Goal: Information Seeking & Learning: Compare options

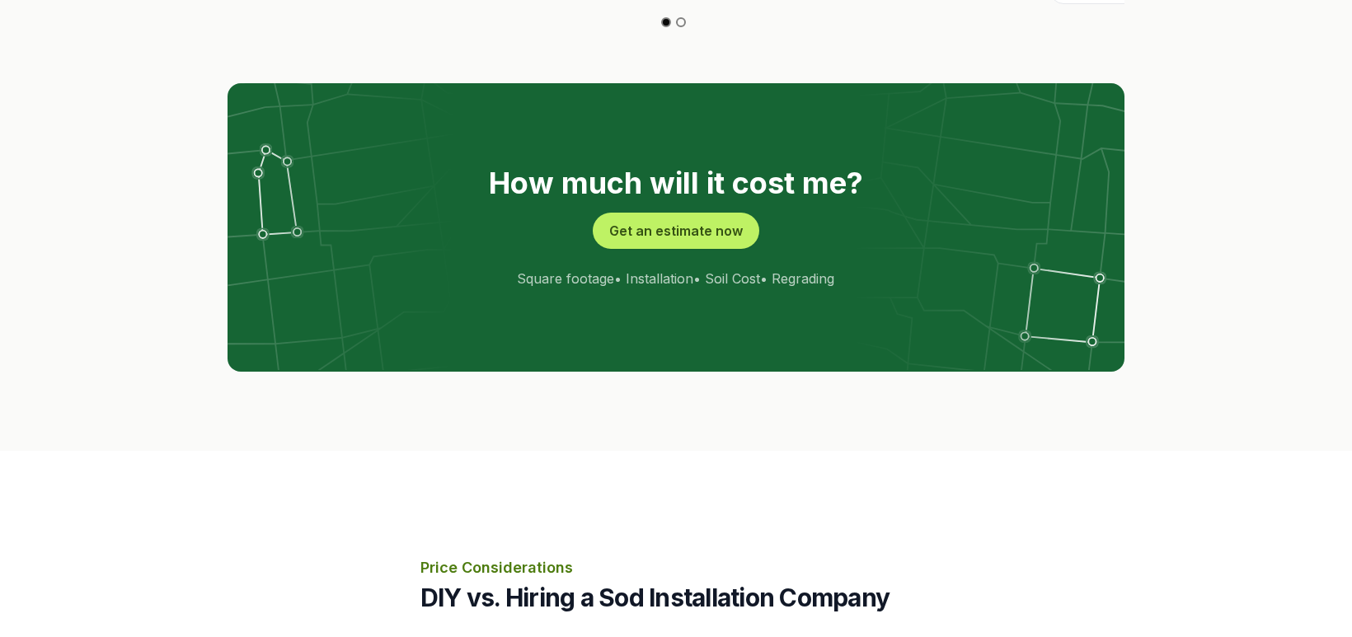
scroll to position [3207, 0]
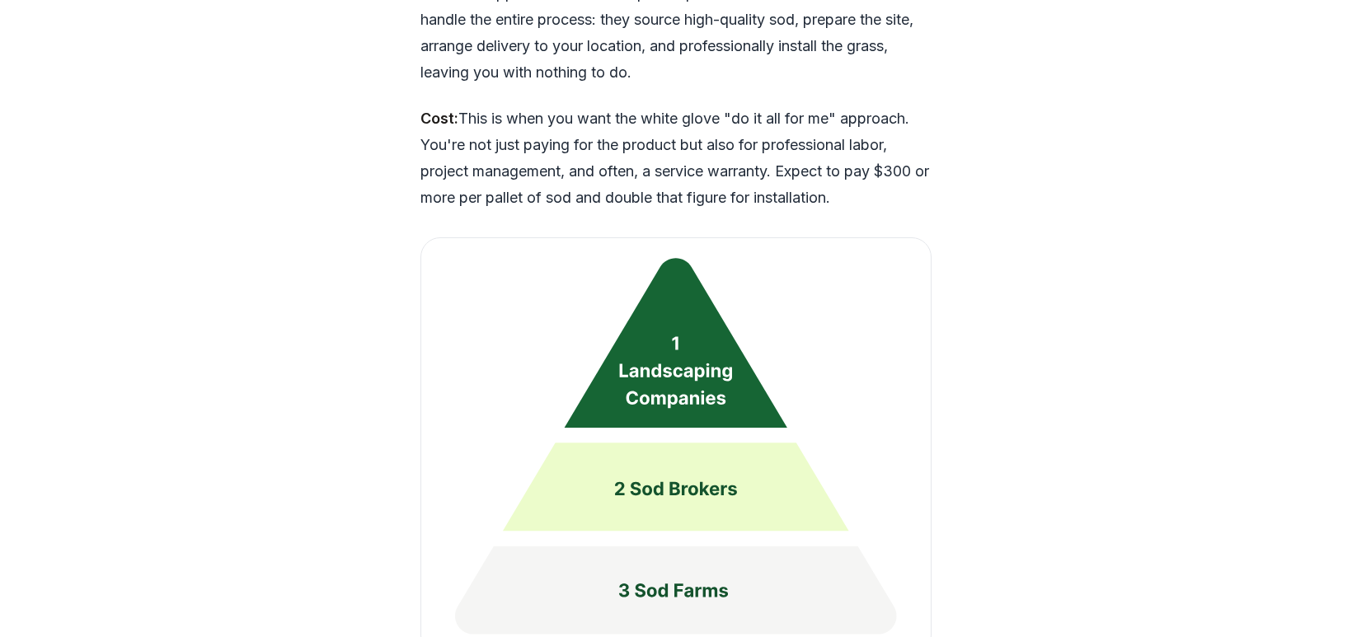
scroll to position [4052, 0]
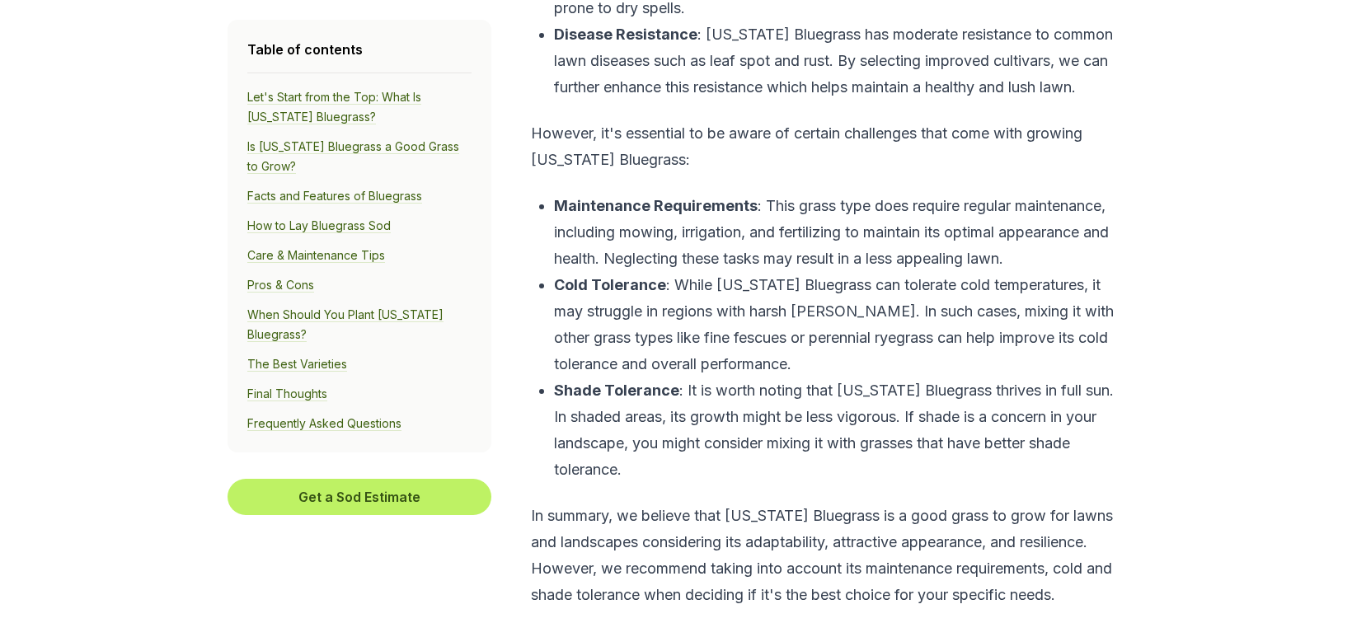
scroll to position [2250, 0]
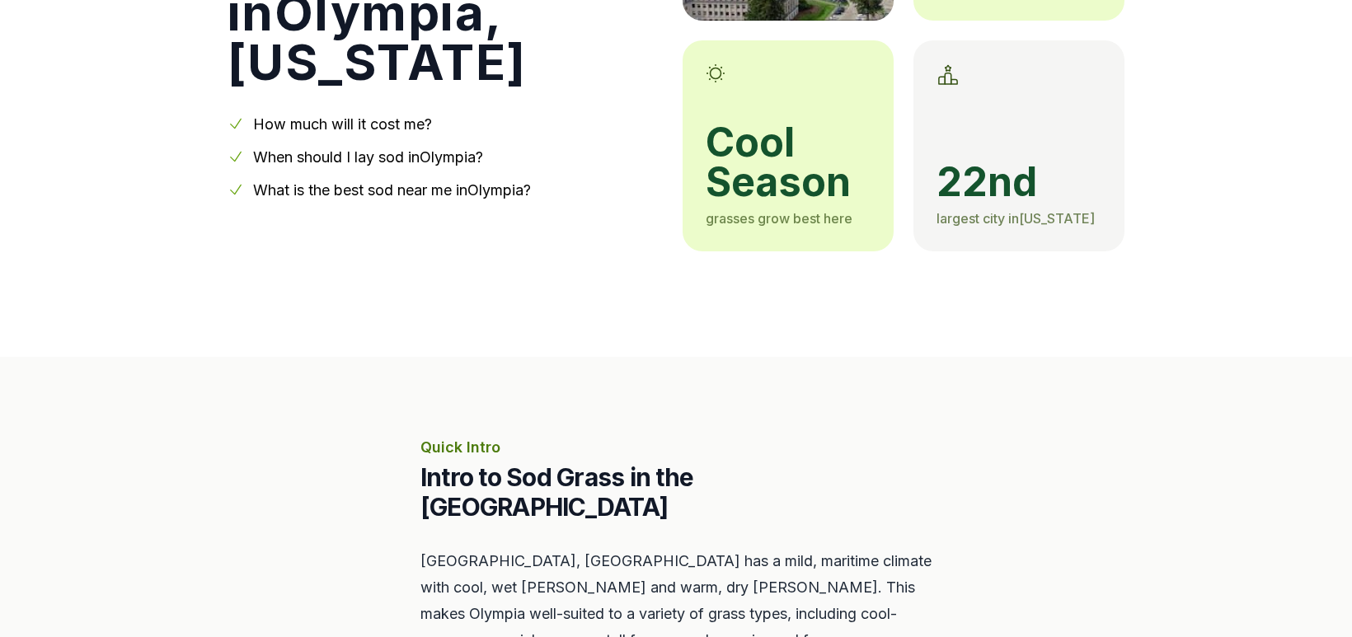
scroll to position [325, 0]
click at [809, 203] on span "cool season" at bounding box center [788, 163] width 165 height 79
click at [808, 203] on span "cool season" at bounding box center [788, 163] width 165 height 79
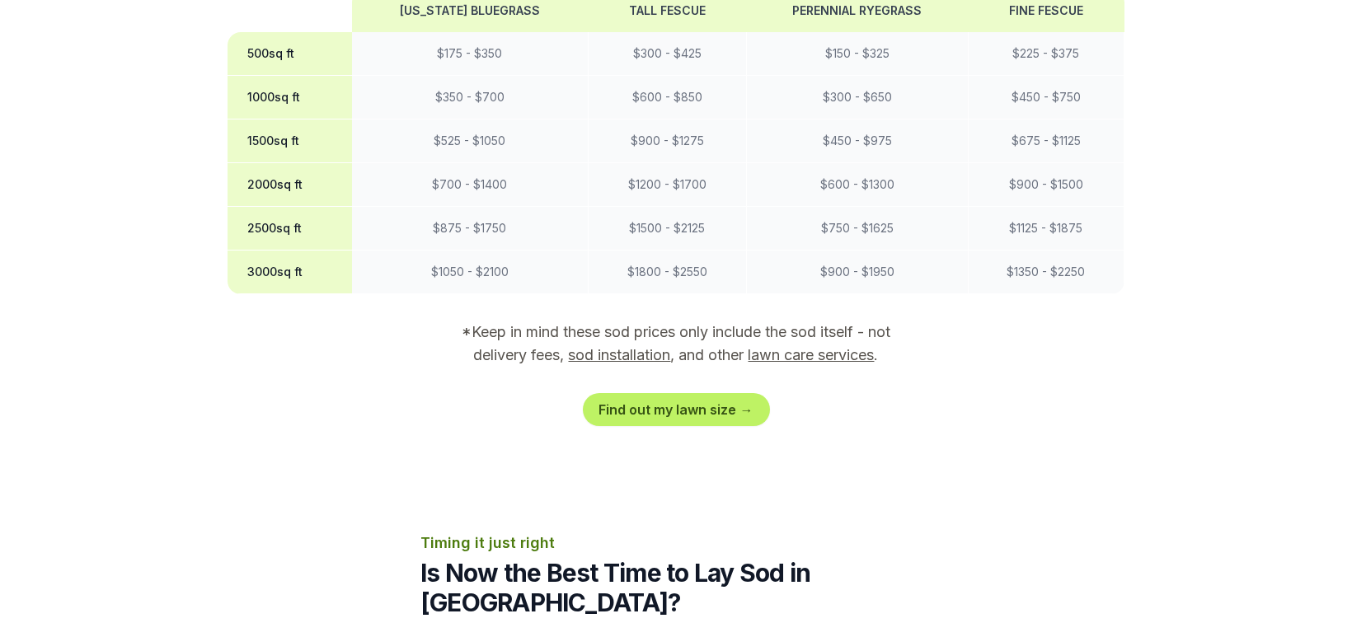
scroll to position [1515, 0]
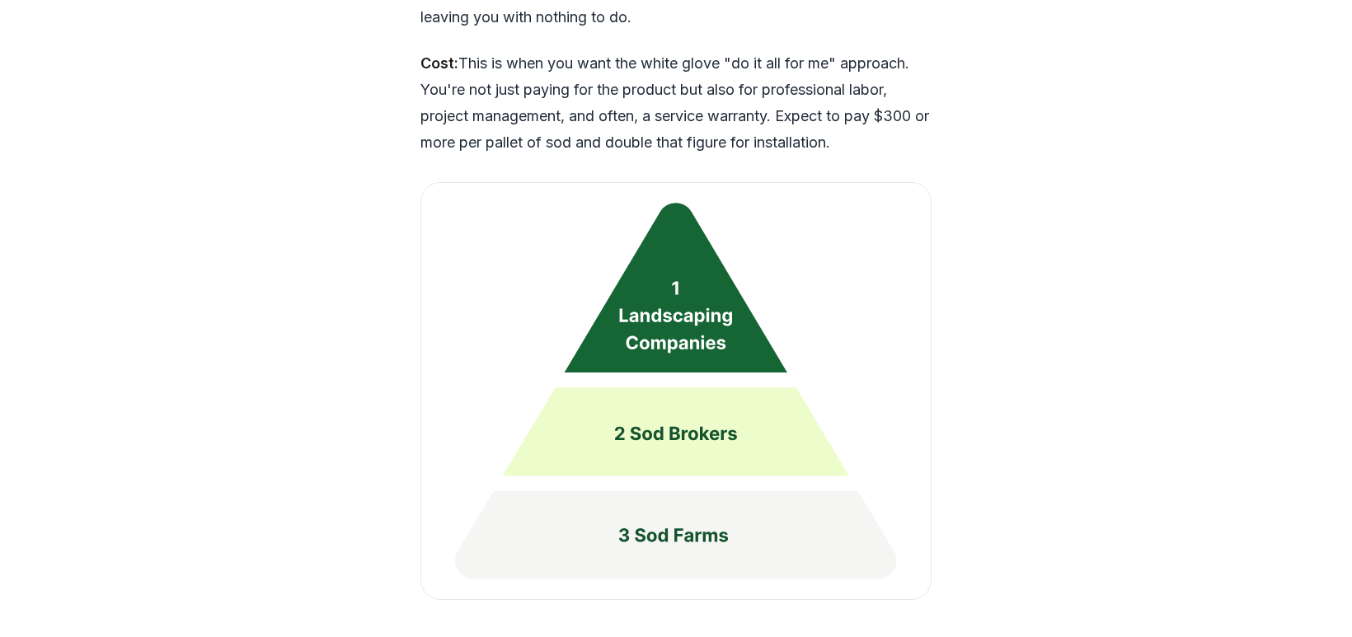
scroll to position [4105, 0]
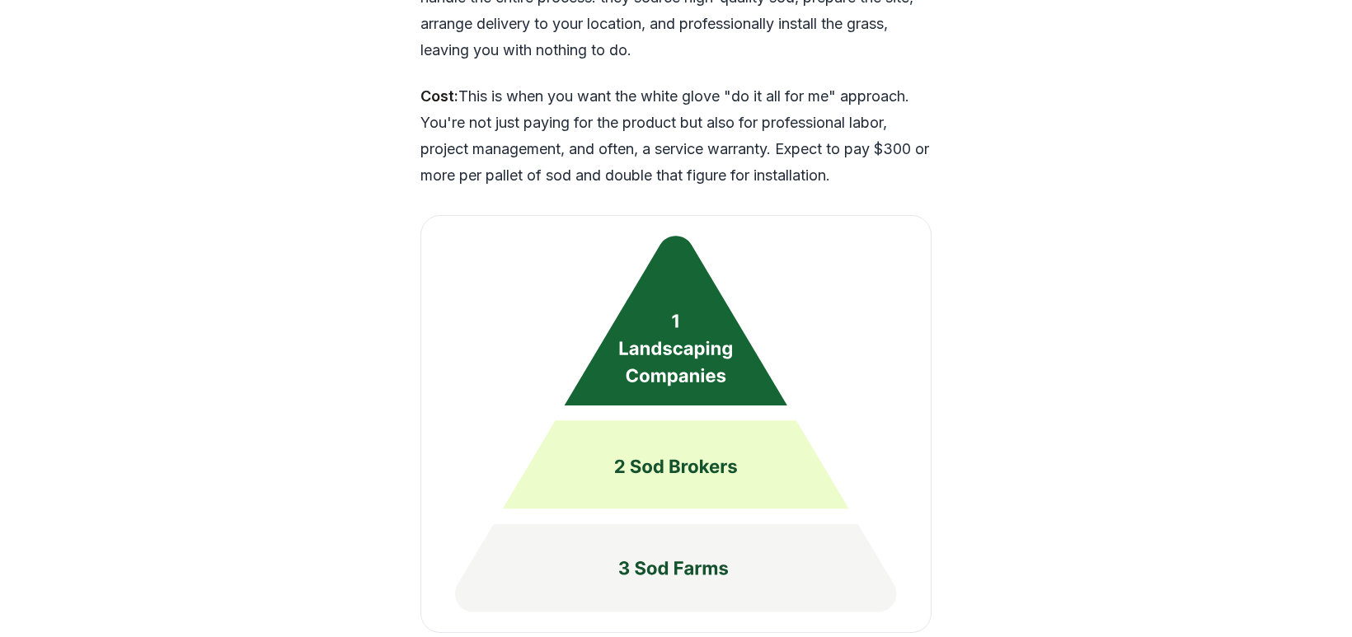
scroll to position [4076, 0]
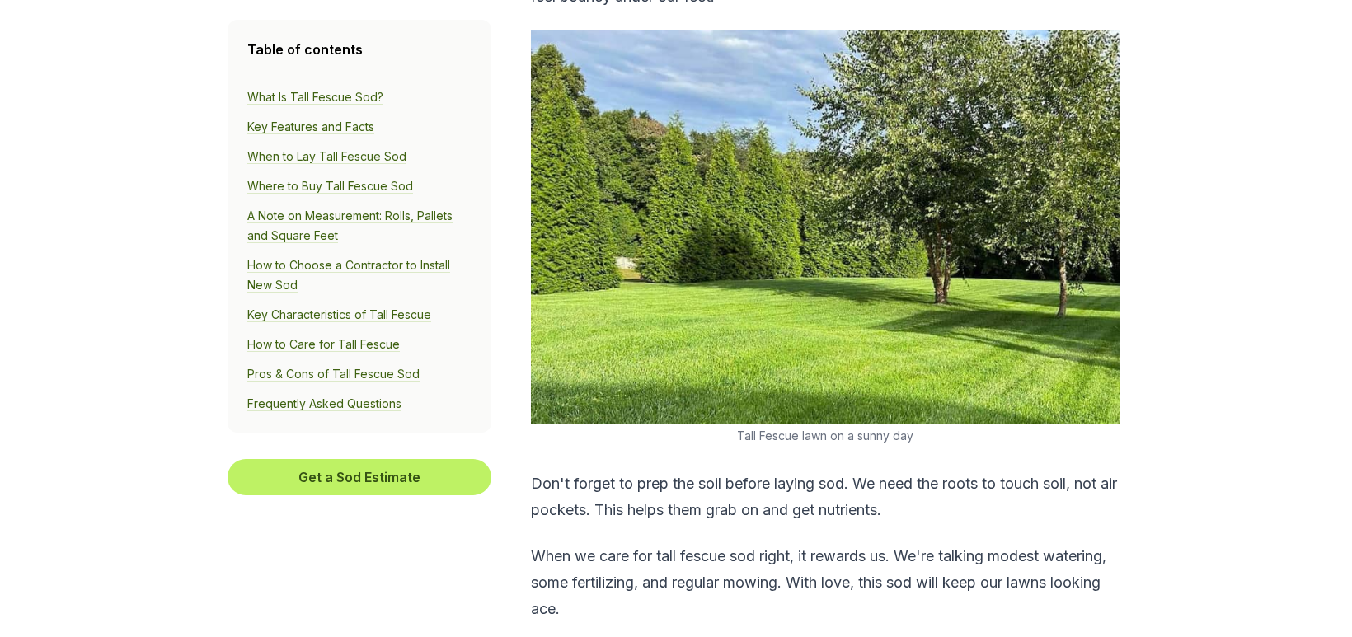
scroll to position [1292, 0]
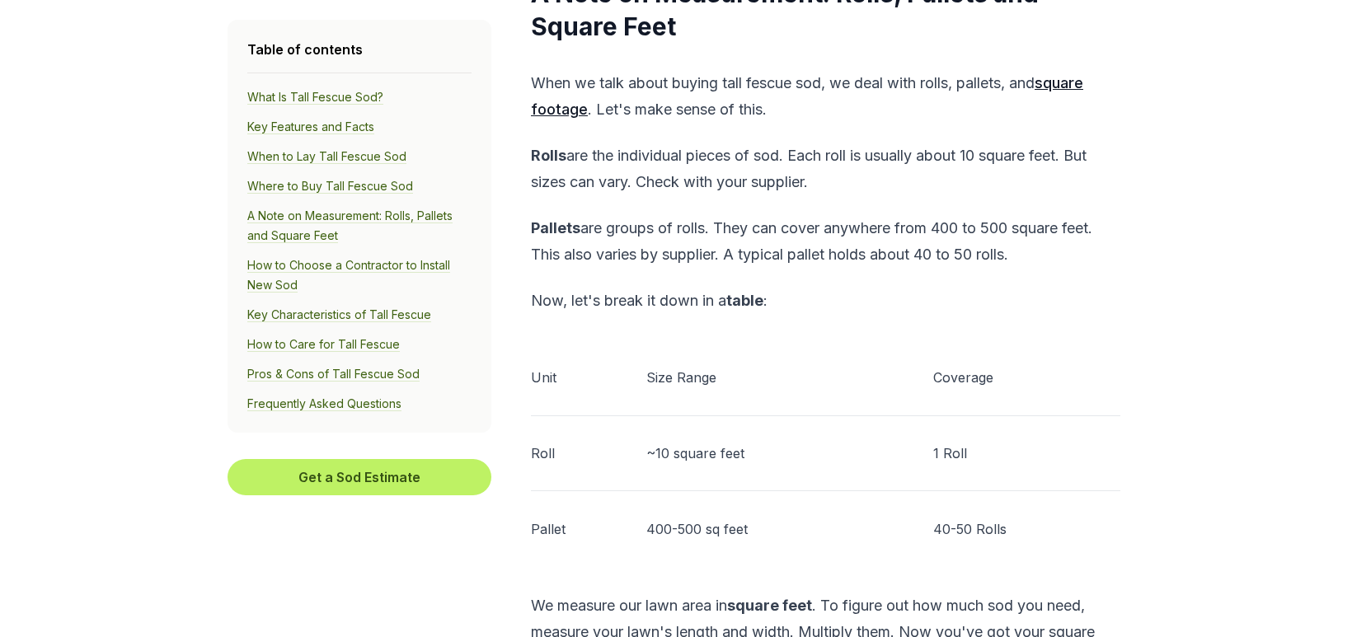
scroll to position [5711, 0]
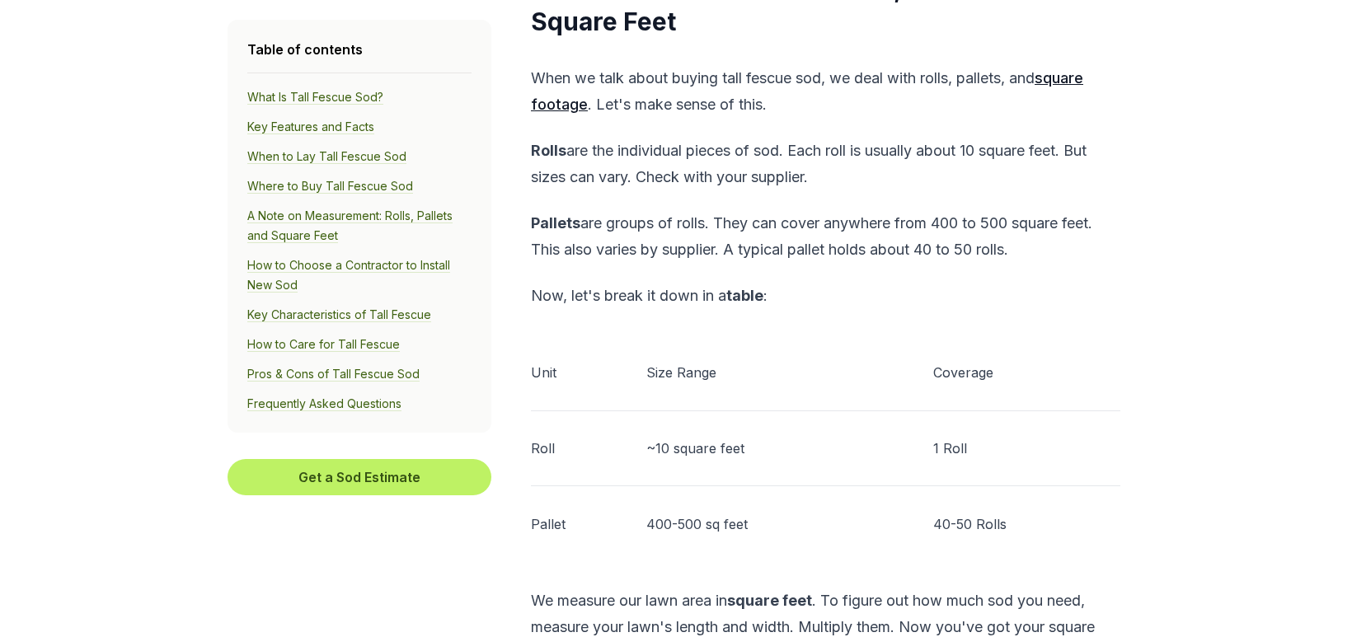
click at [247, 352] on link "How to Care for Tall Fescue" at bounding box center [323, 344] width 153 height 15
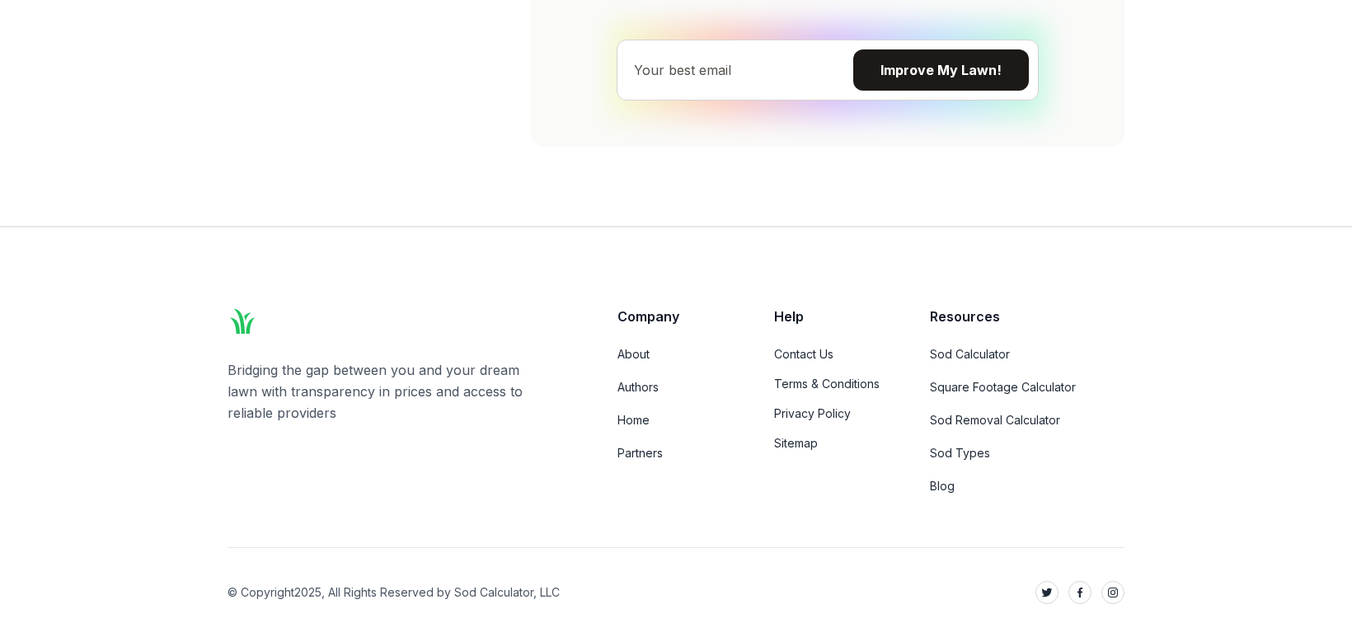
scroll to position [17025, 0]
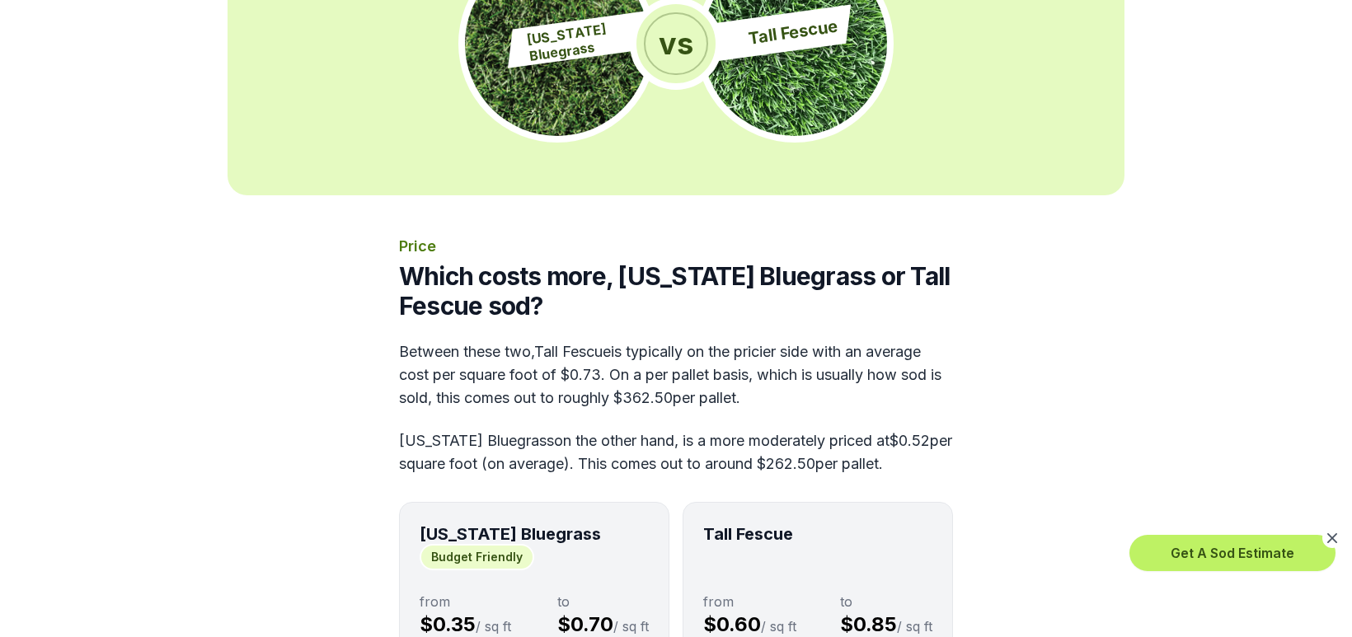
scroll to position [533, 0]
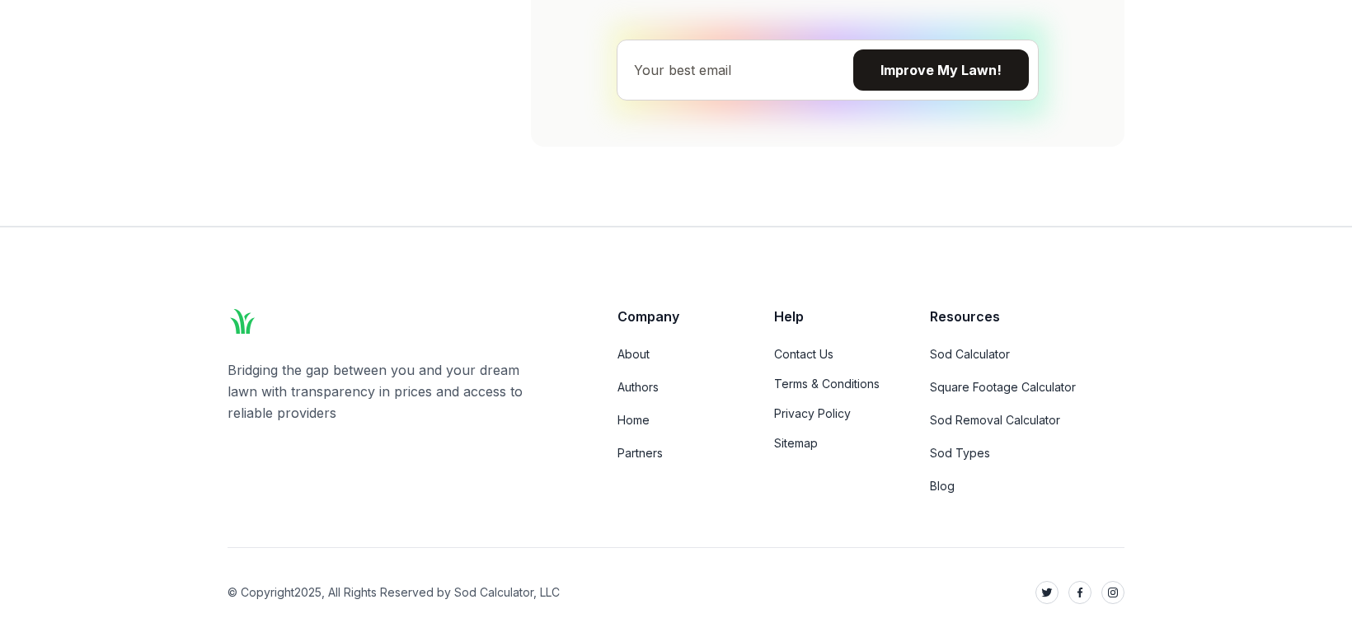
scroll to position [17364, 0]
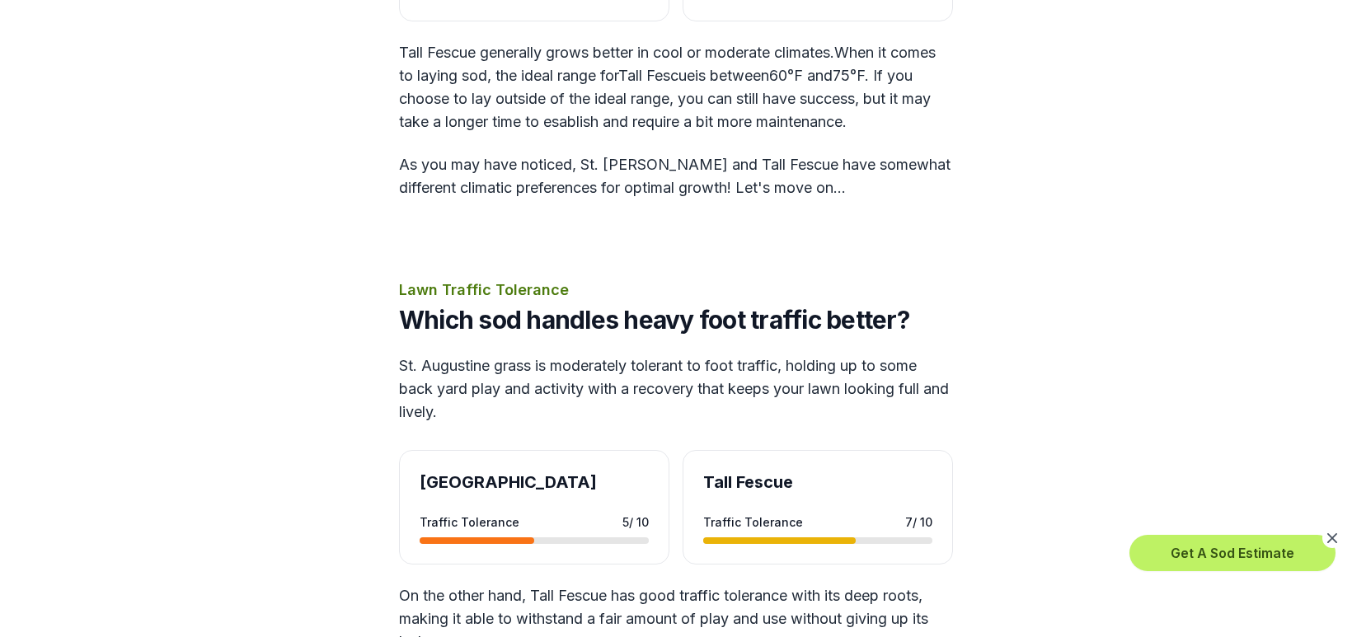
scroll to position [3385, 0]
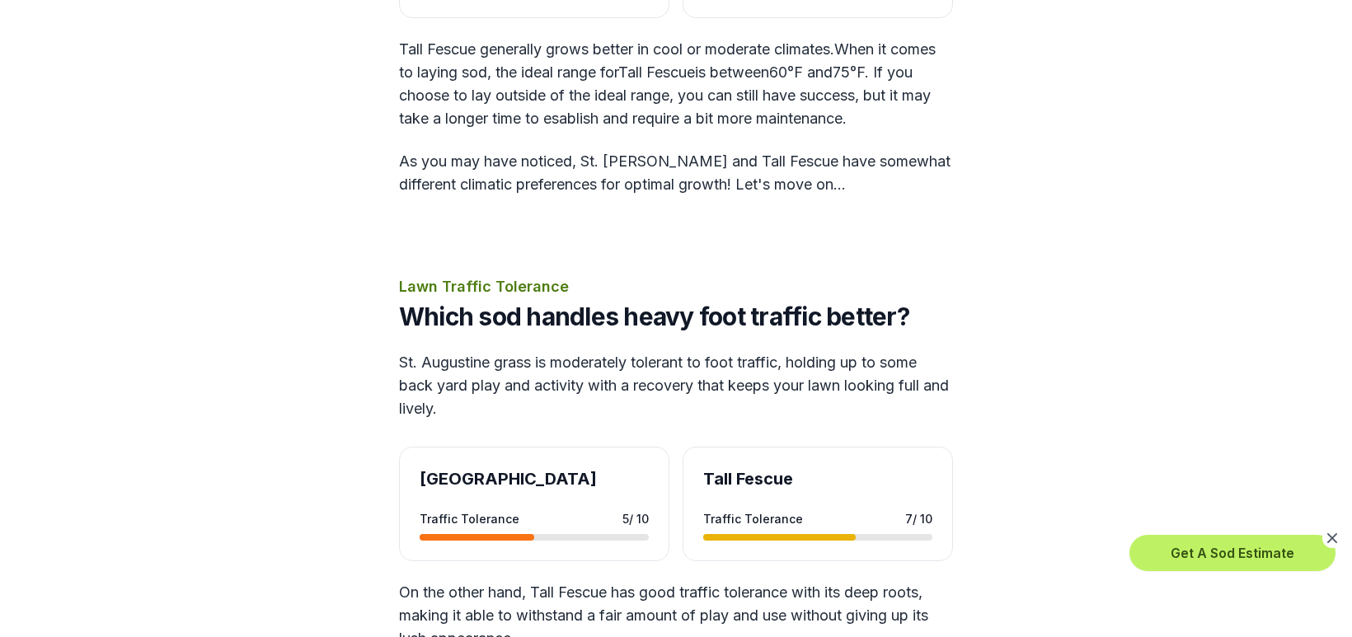
click at [228, 426] on div "Calculate Sod Cost Near Me Price Which costs more, [GEOGRAPHIC_DATA][PERSON_NAM…" at bounding box center [676, 591] width 897 height 6420
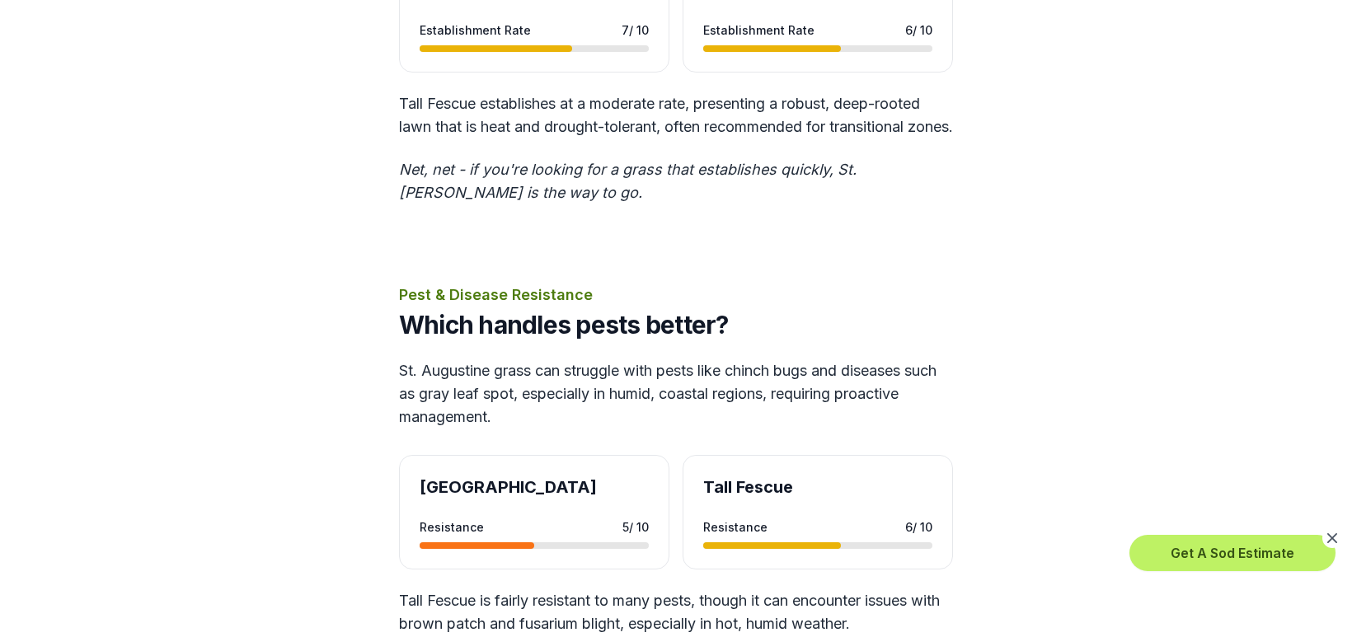
scroll to position [4400, 0]
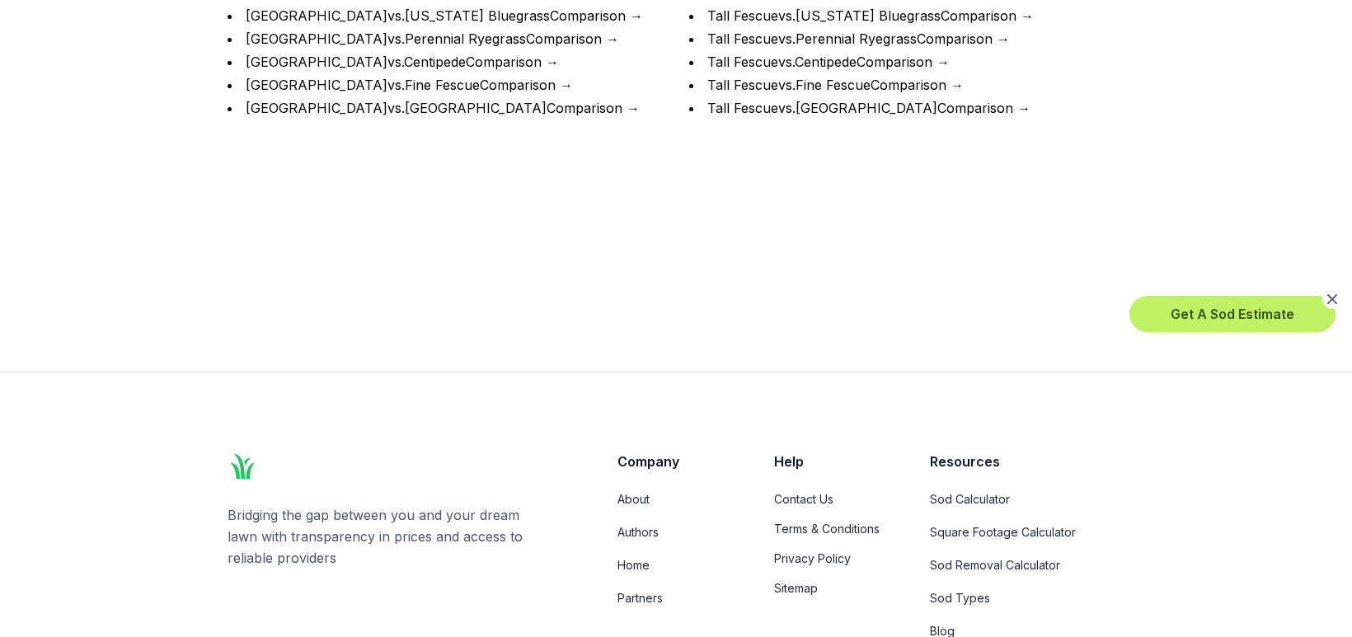
scroll to position [7031, 0]
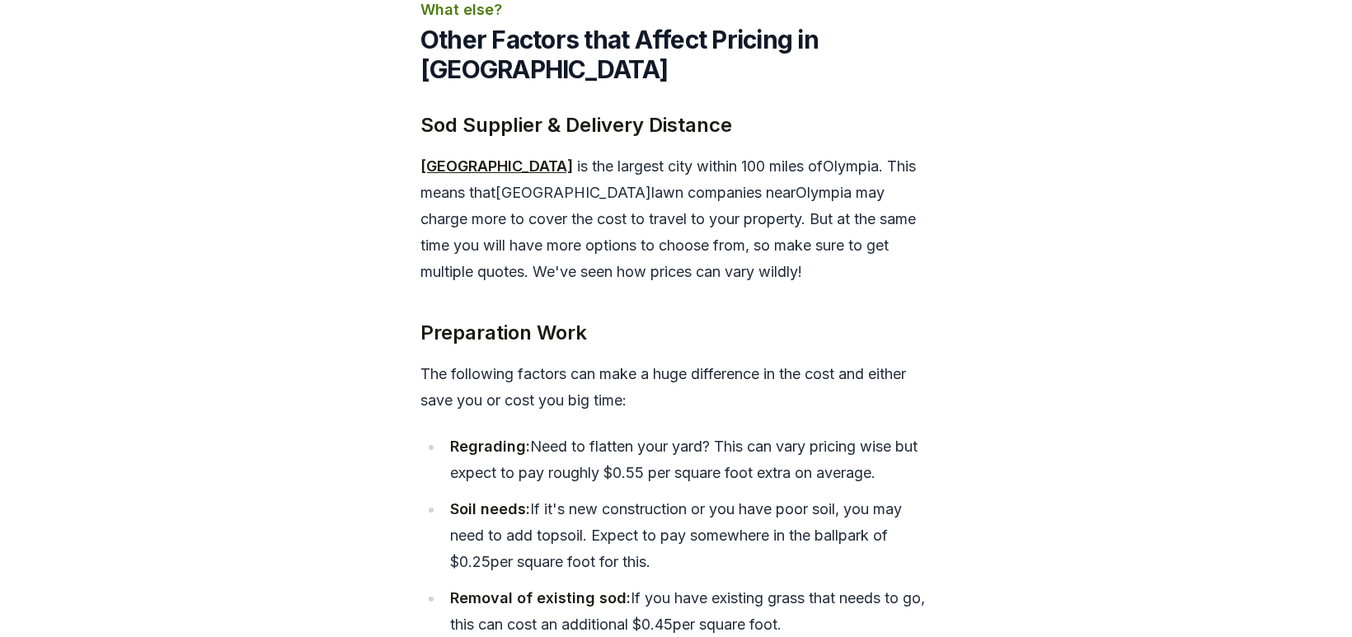
scroll to position [4076, 0]
